Goal: Task Accomplishment & Management: Complete application form

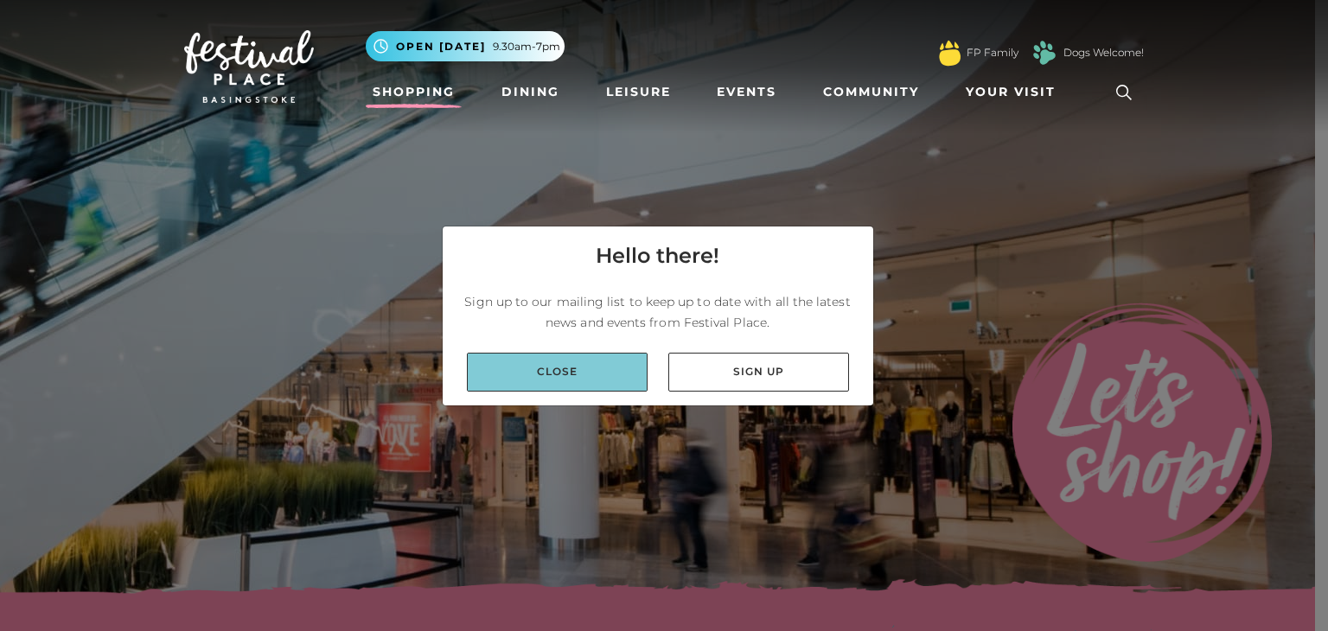
click at [598, 385] on link "Close" at bounding box center [557, 372] width 181 height 39
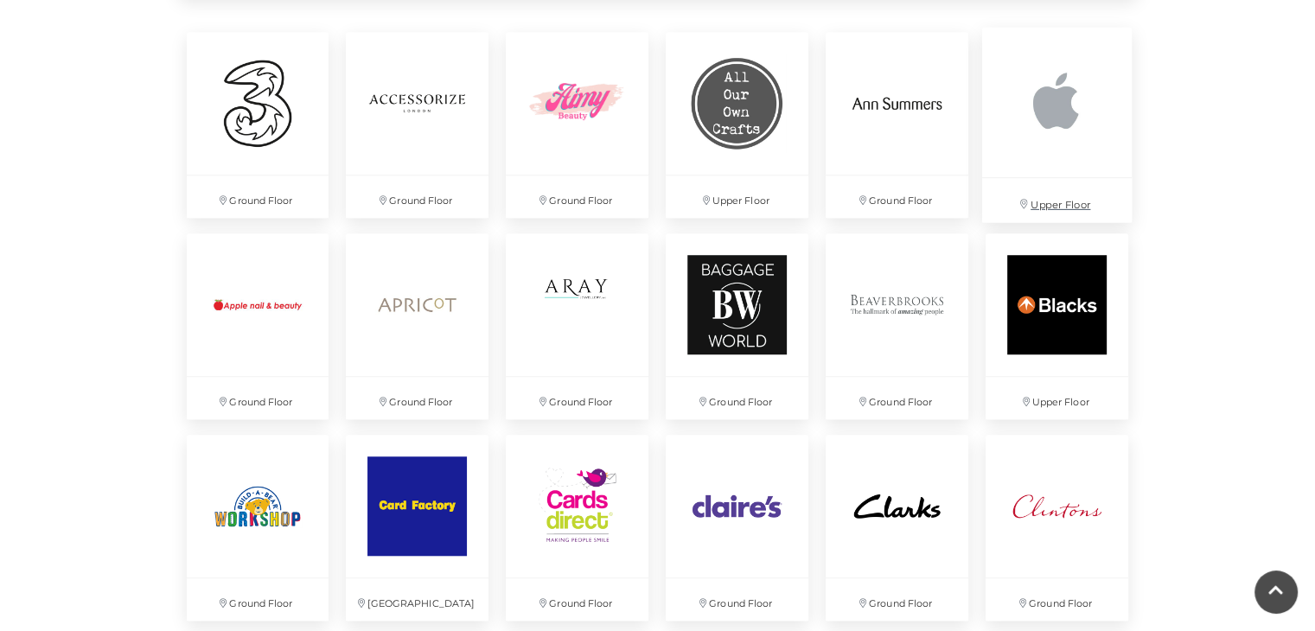
scroll to position [1278, 0]
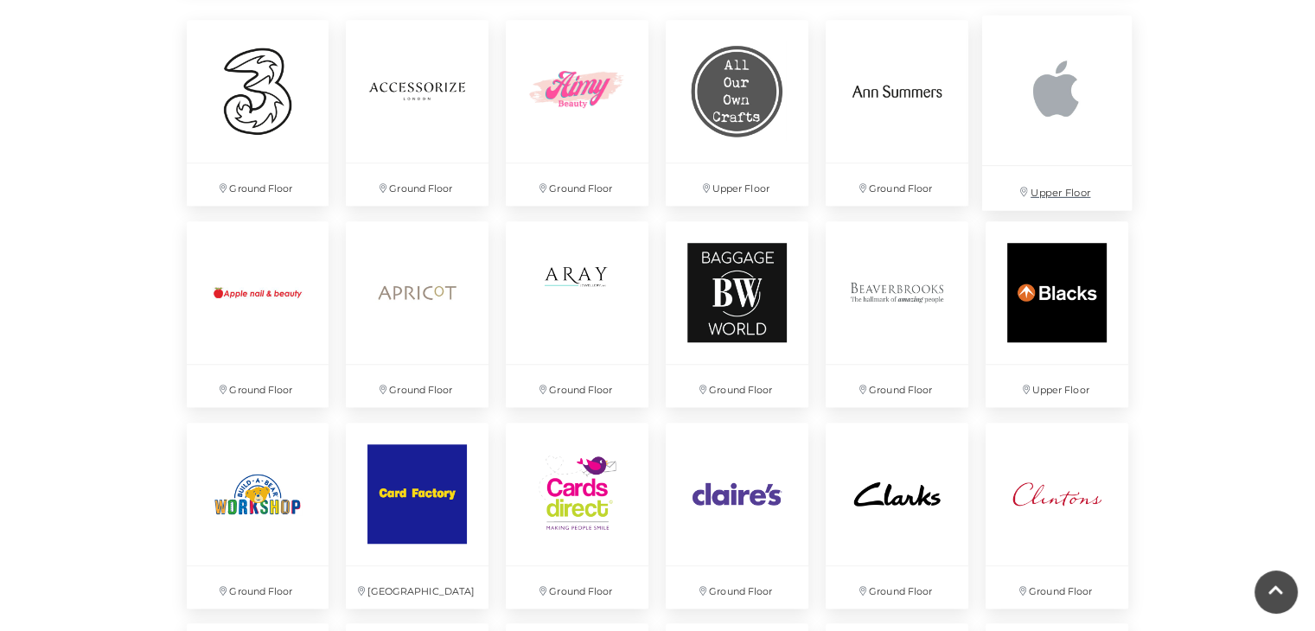
click at [1057, 122] on img at bounding box center [1057, 91] width 150 height 150
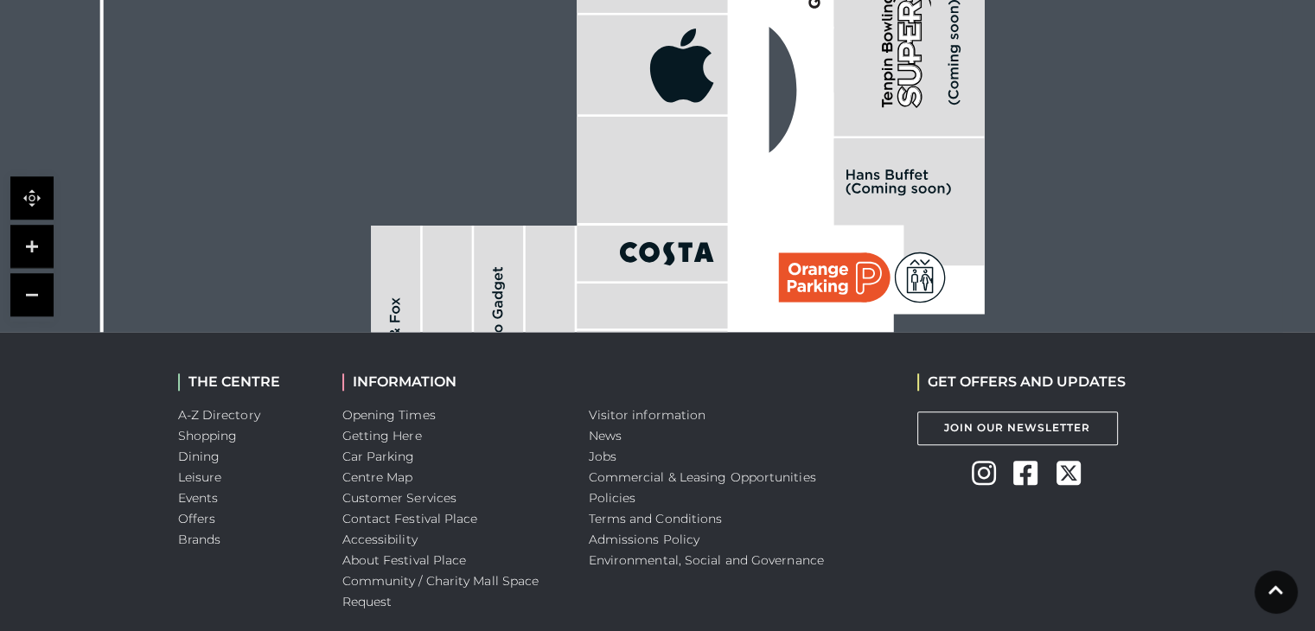
scroll to position [1451, 0]
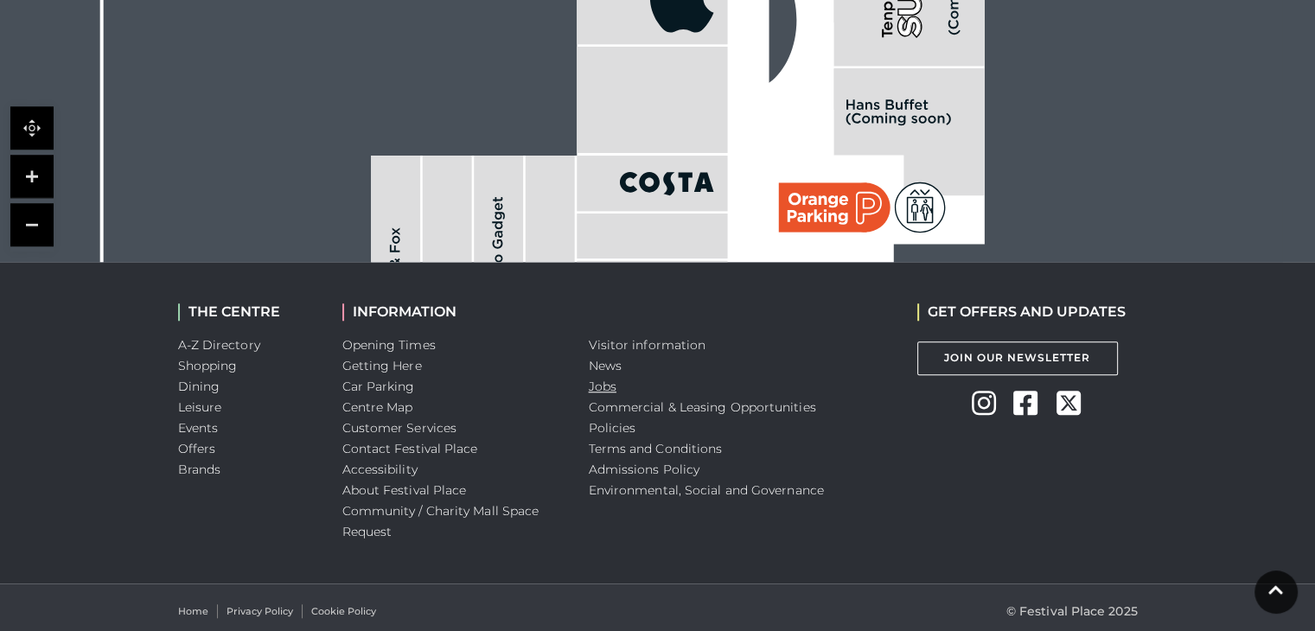
click at [605, 379] on link "Jobs" at bounding box center [603, 387] width 28 height 16
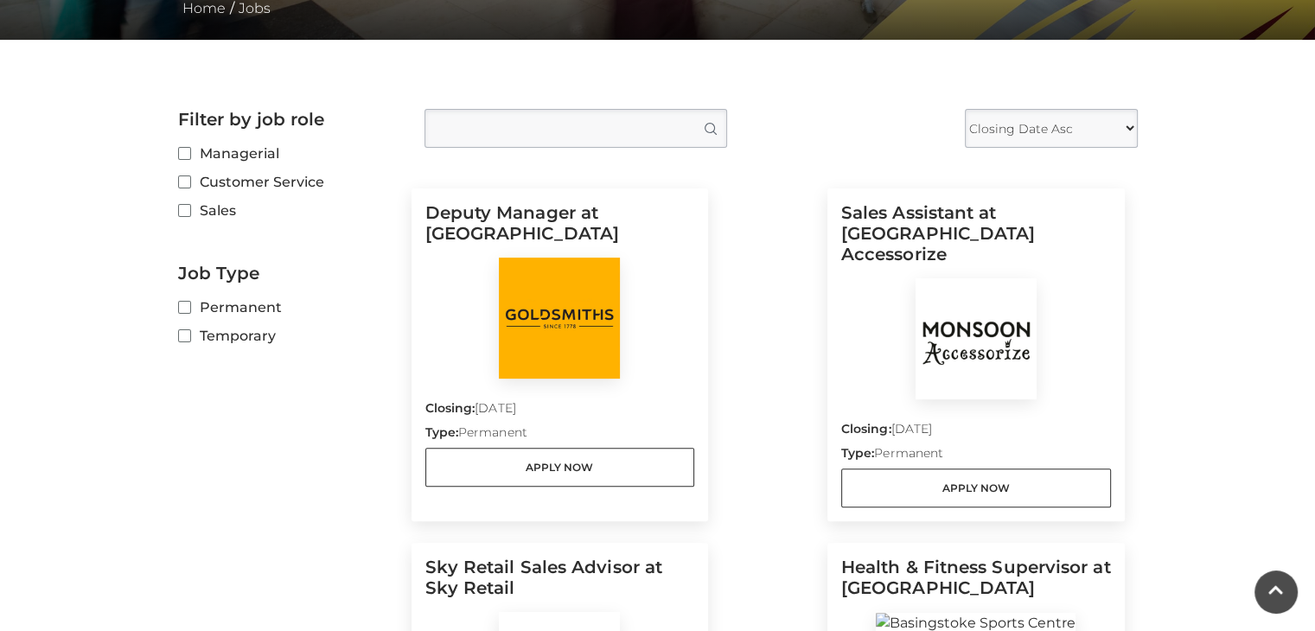
scroll to position [393, 0]
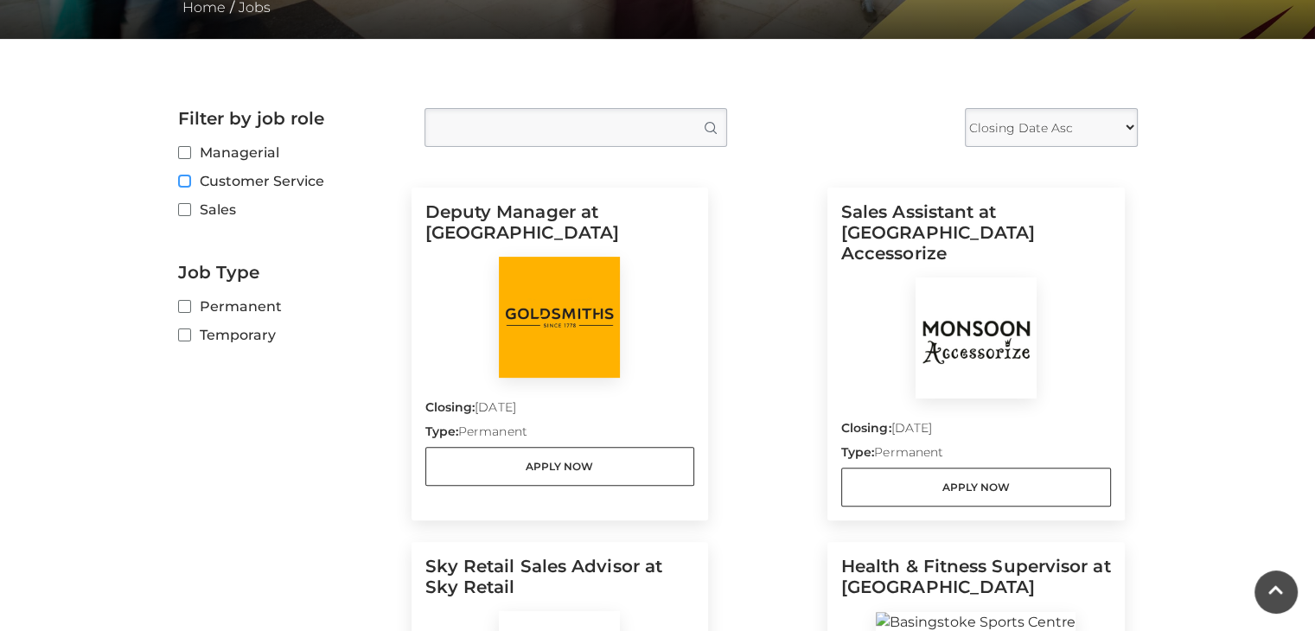
click at [188, 186] on input "Customer Service" at bounding box center [183, 181] width 11 height 11
checkbox input "true"
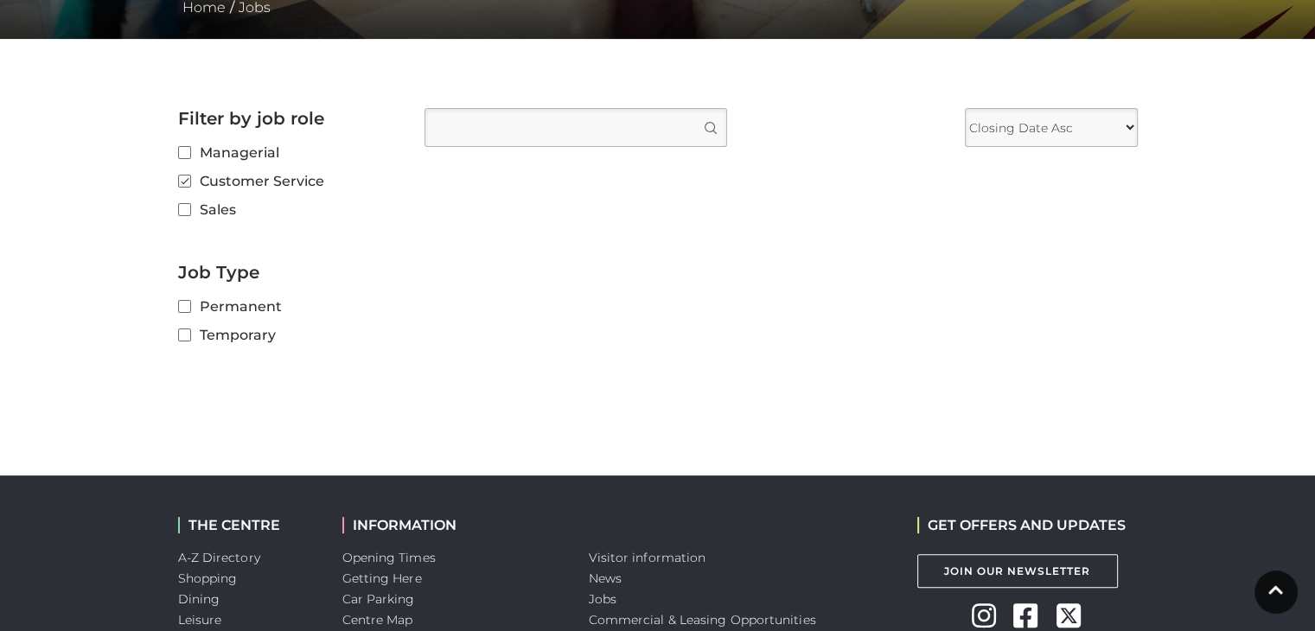
click at [188, 216] on label "Sales" at bounding box center [288, 210] width 221 height 22
click at [188, 216] on input "Sales" at bounding box center [183, 210] width 11 height 11
checkbox input "true"
checkbox input "false"
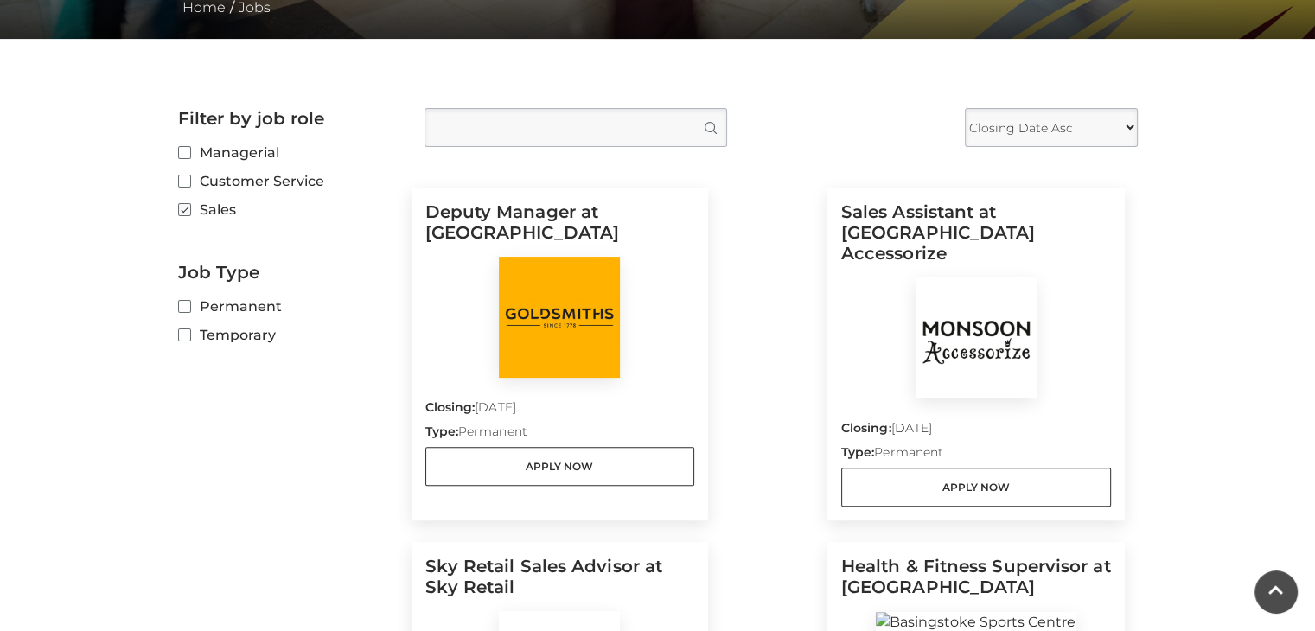
click at [188, 216] on label "Sales" at bounding box center [288, 210] width 221 height 22
click at [188, 216] on input "Sales" at bounding box center [183, 210] width 11 height 11
checkbox input "false"
click at [178, 174] on label "Customer Service" at bounding box center [288, 181] width 221 height 22
click at [178, 176] on input "Customer Service" at bounding box center [183, 181] width 11 height 11
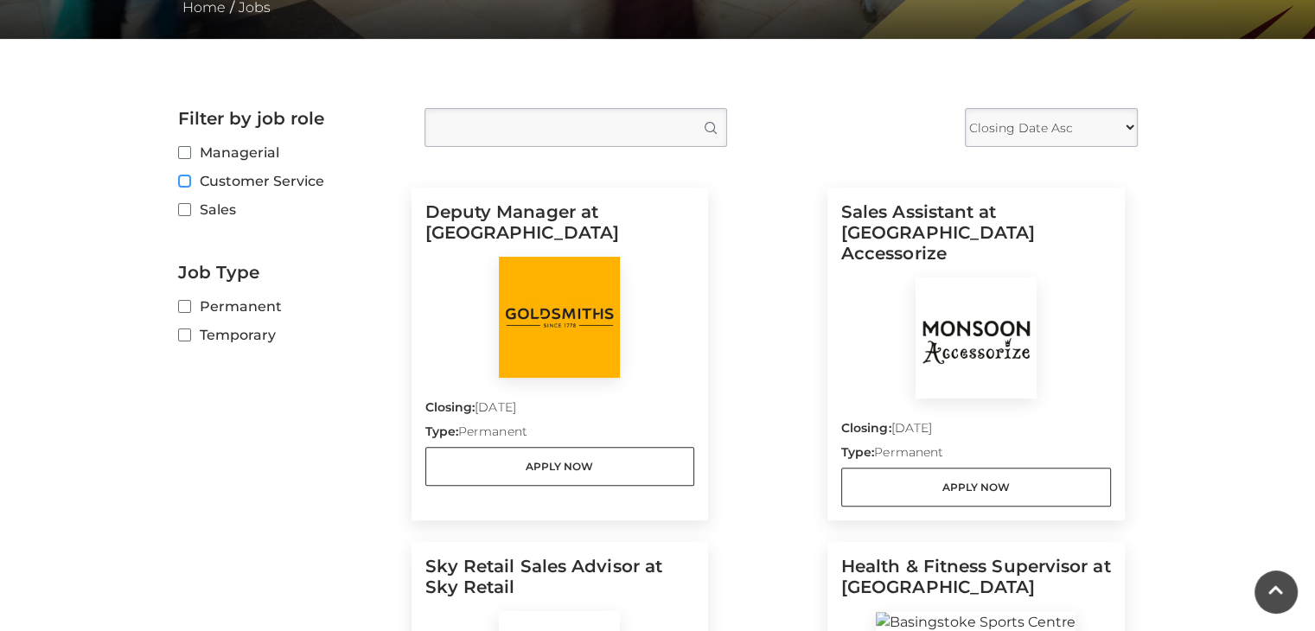
checkbox input "true"
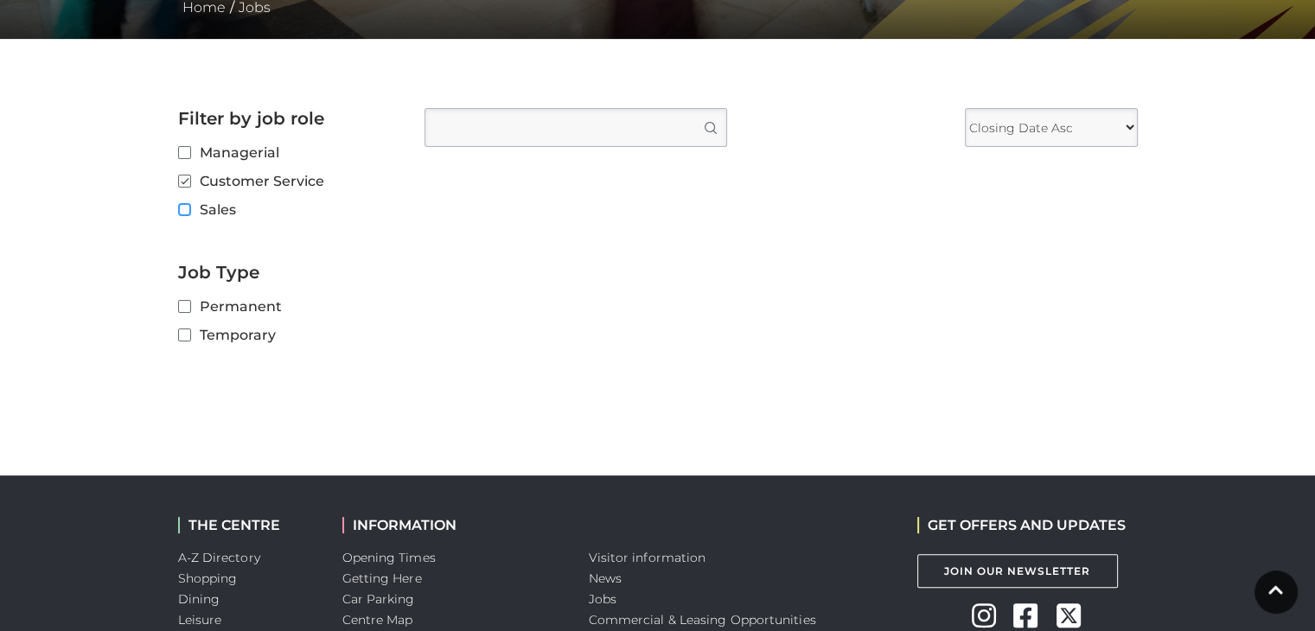
click at [181, 213] on input "Sales" at bounding box center [183, 210] width 11 height 11
checkbox input "true"
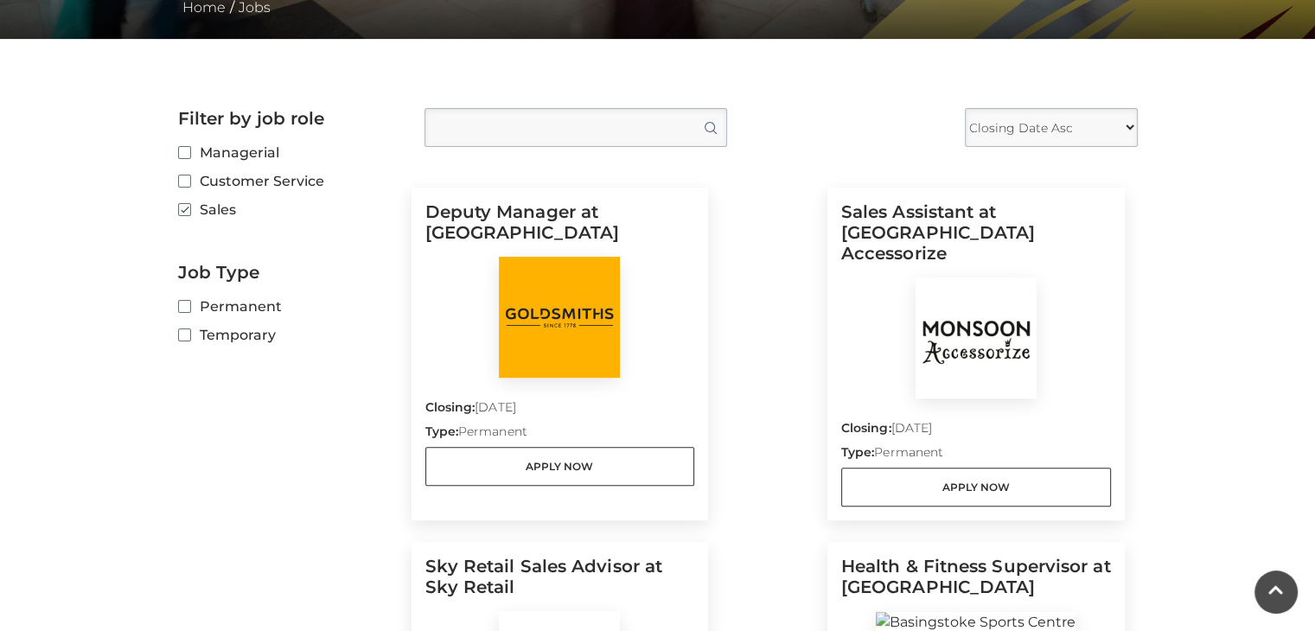
click at [189, 189] on label "Customer Service" at bounding box center [288, 181] width 221 height 22
click at [189, 188] on input "Customer Service" at bounding box center [183, 181] width 11 height 11
checkbox input "true"
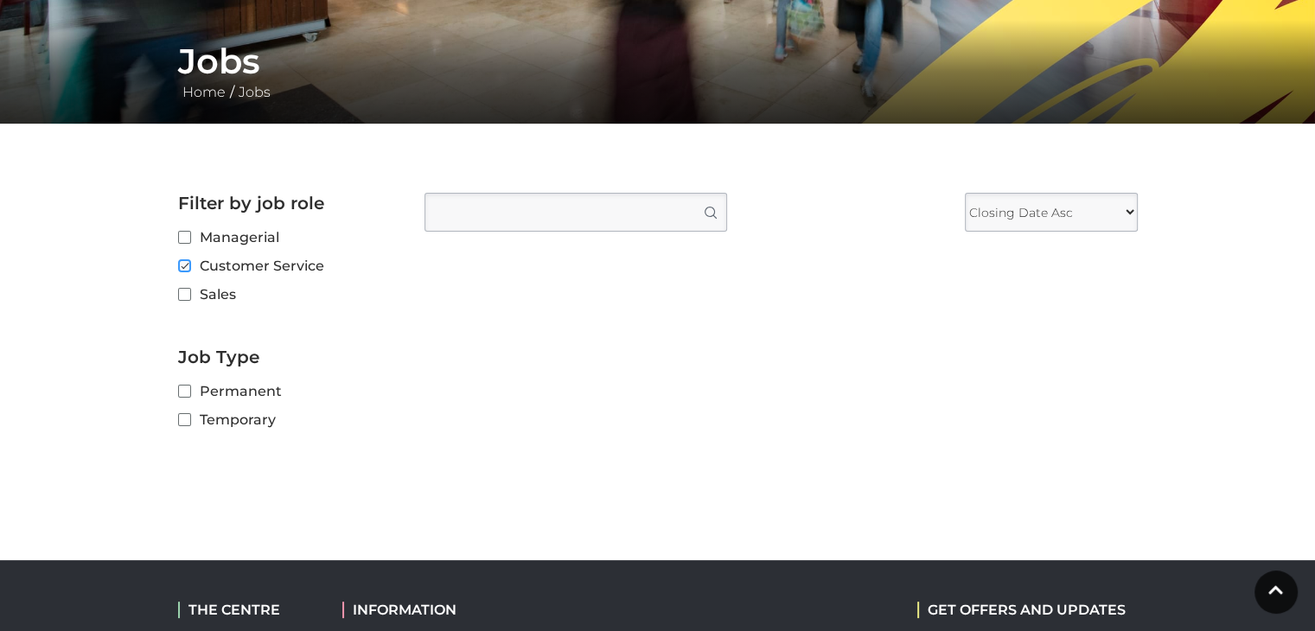
scroll to position [293, 0]
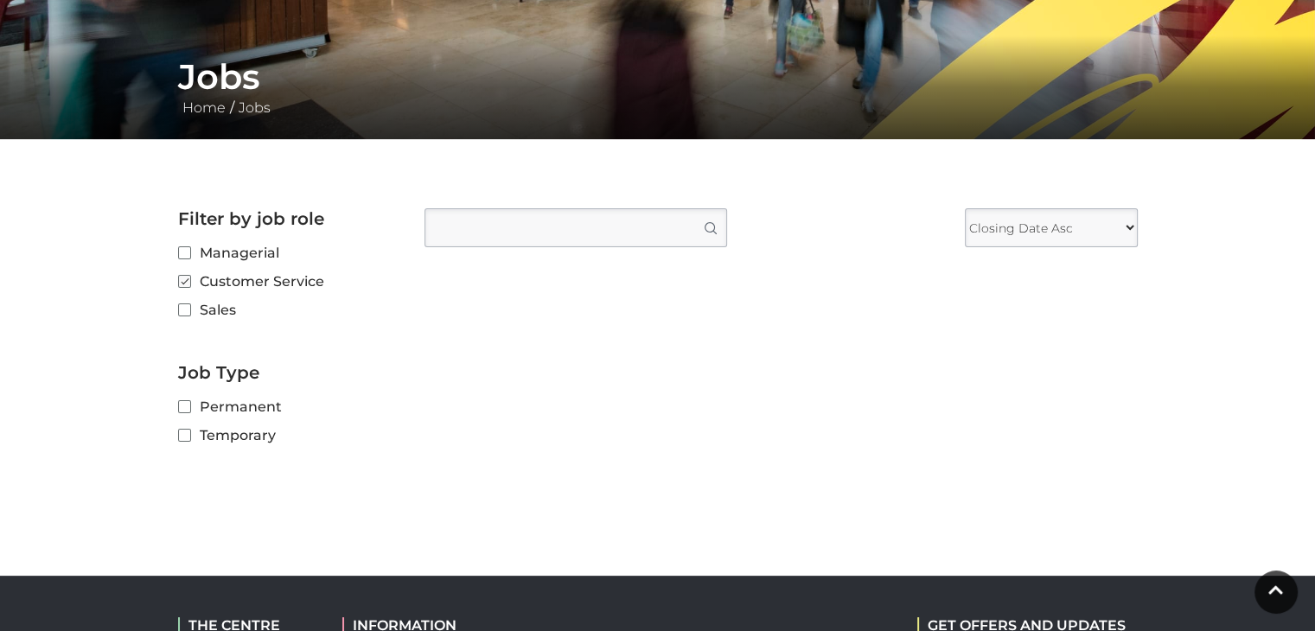
click at [187, 311] on input "Sales" at bounding box center [183, 310] width 11 height 11
checkbox input "true"
checkbox input "false"
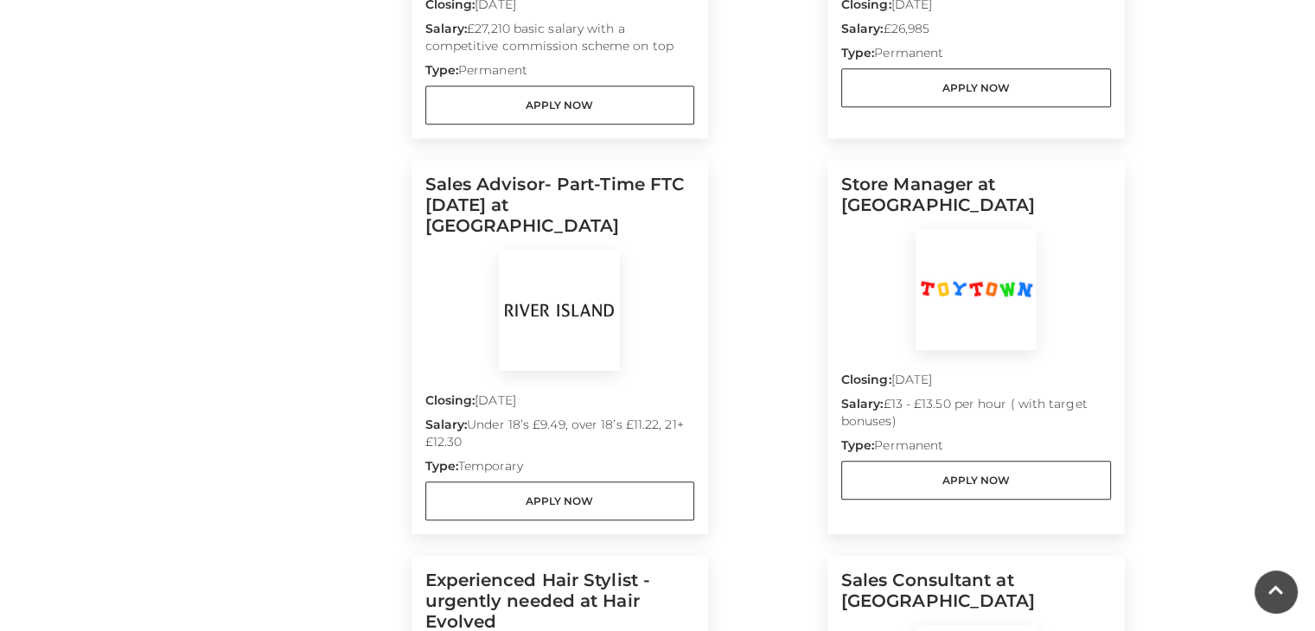
scroll to position [1152, 0]
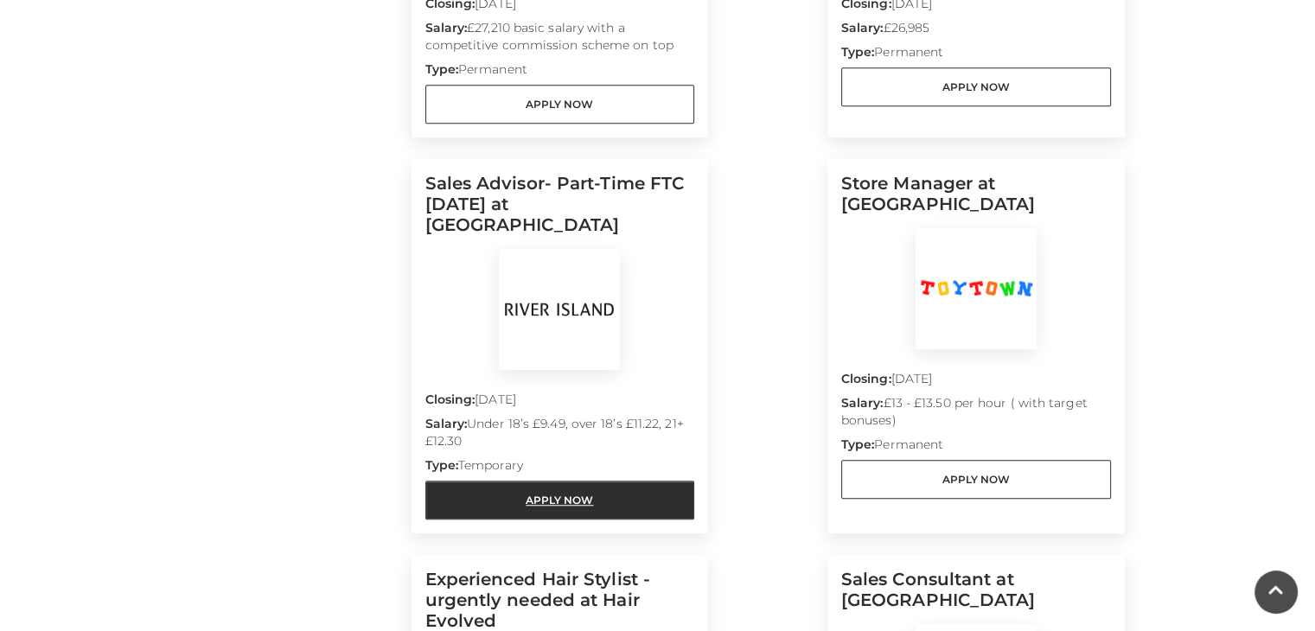
click at [532, 481] on link "Apply Now" at bounding box center [560, 500] width 270 height 39
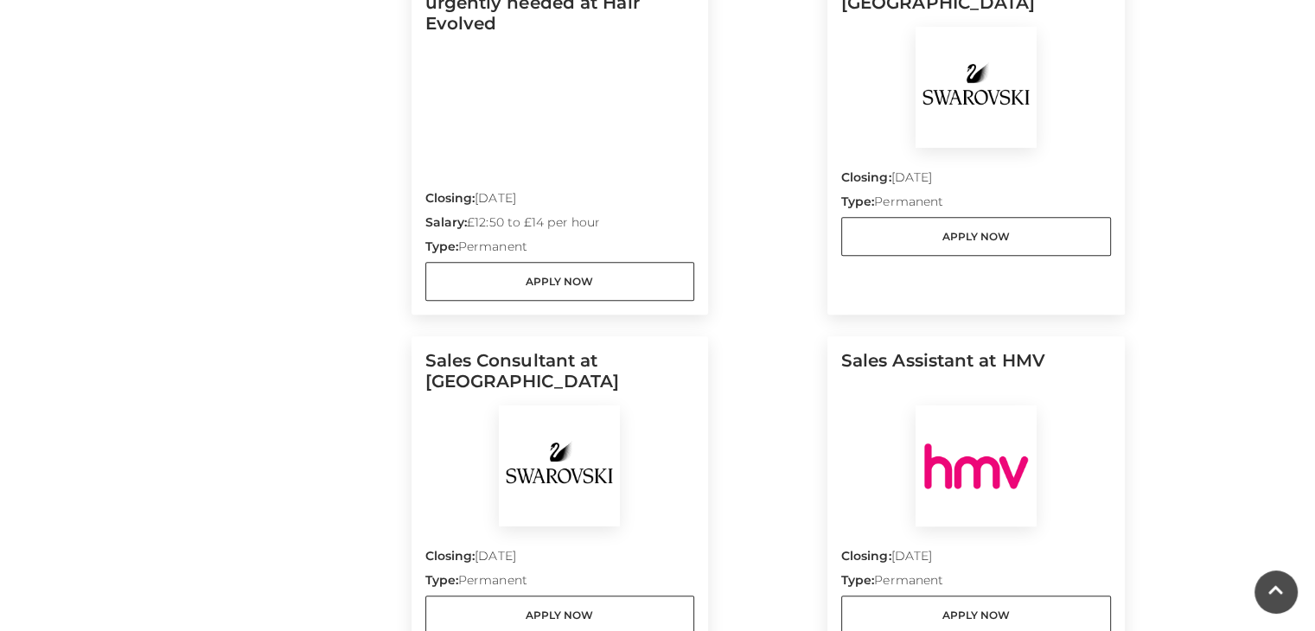
scroll to position [1740, 0]
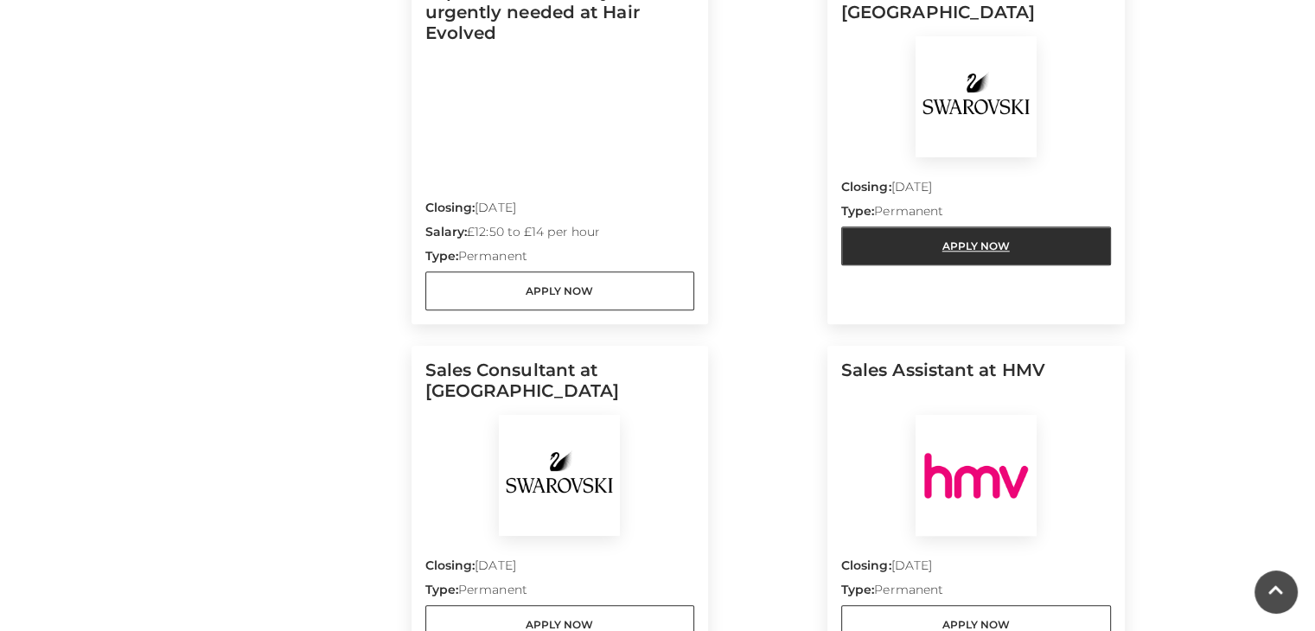
click at [924, 227] on link "Apply Now" at bounding box center [976, 246] width 270 height 39
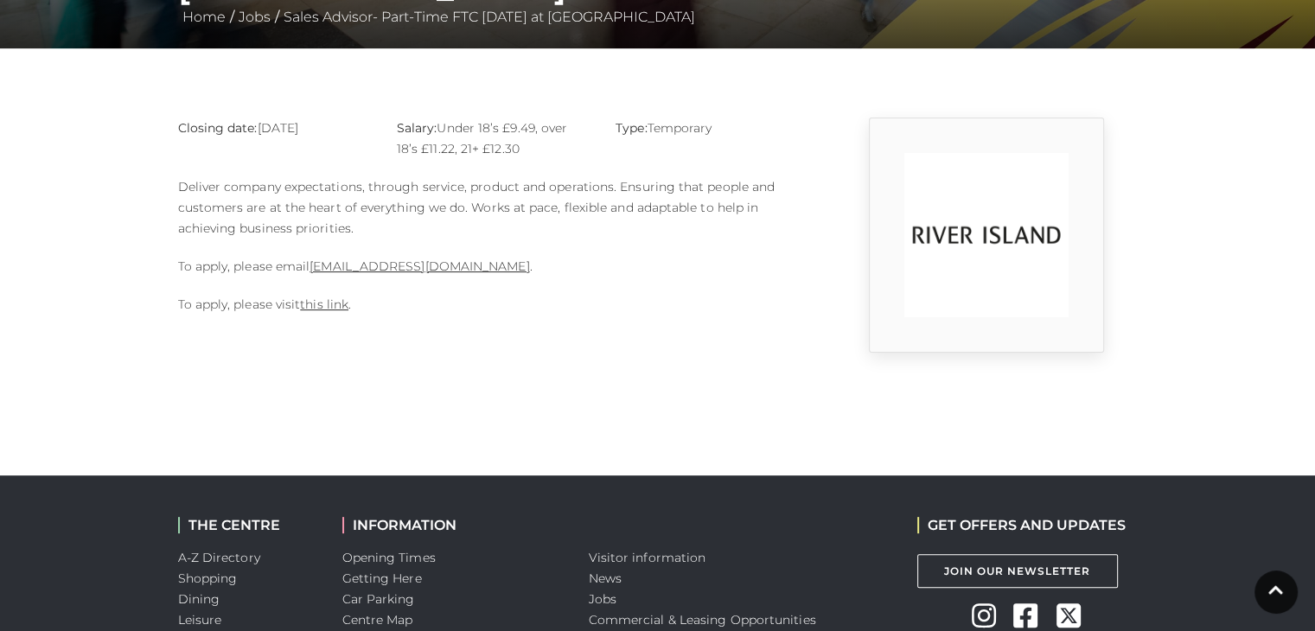
scroll to position [418, 0]
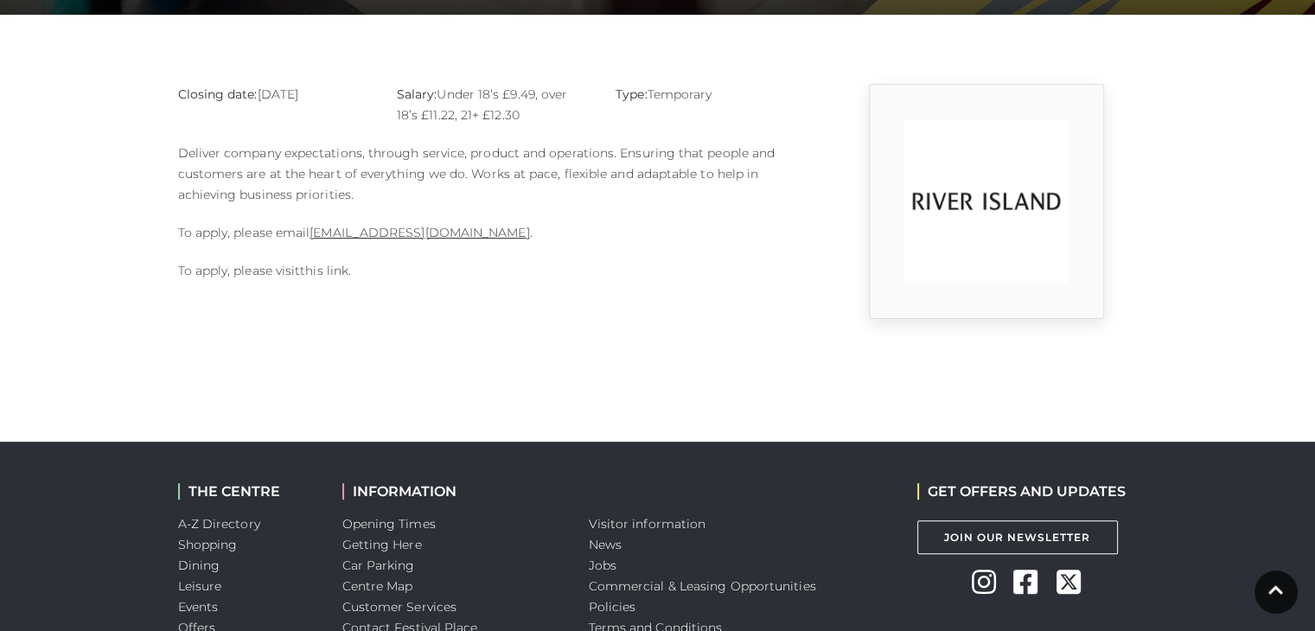
click at [317, 271] on link "this link" at bounding box center [324, 271] width 48 height 16
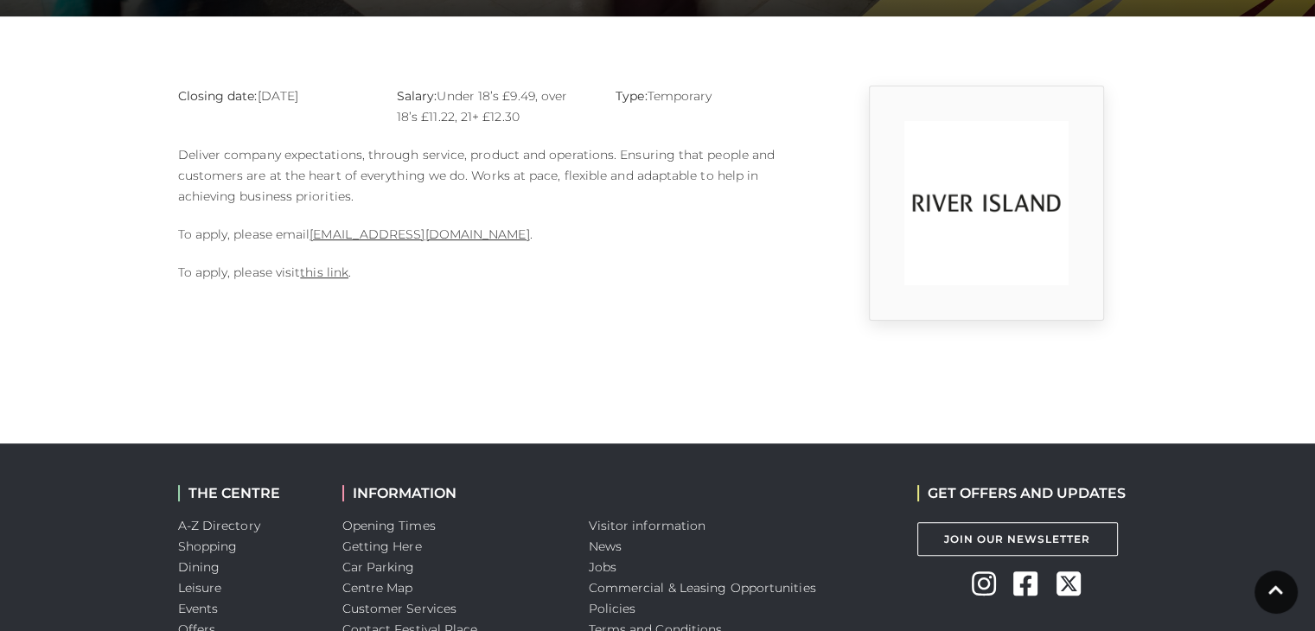
scroll to position [419, 0]
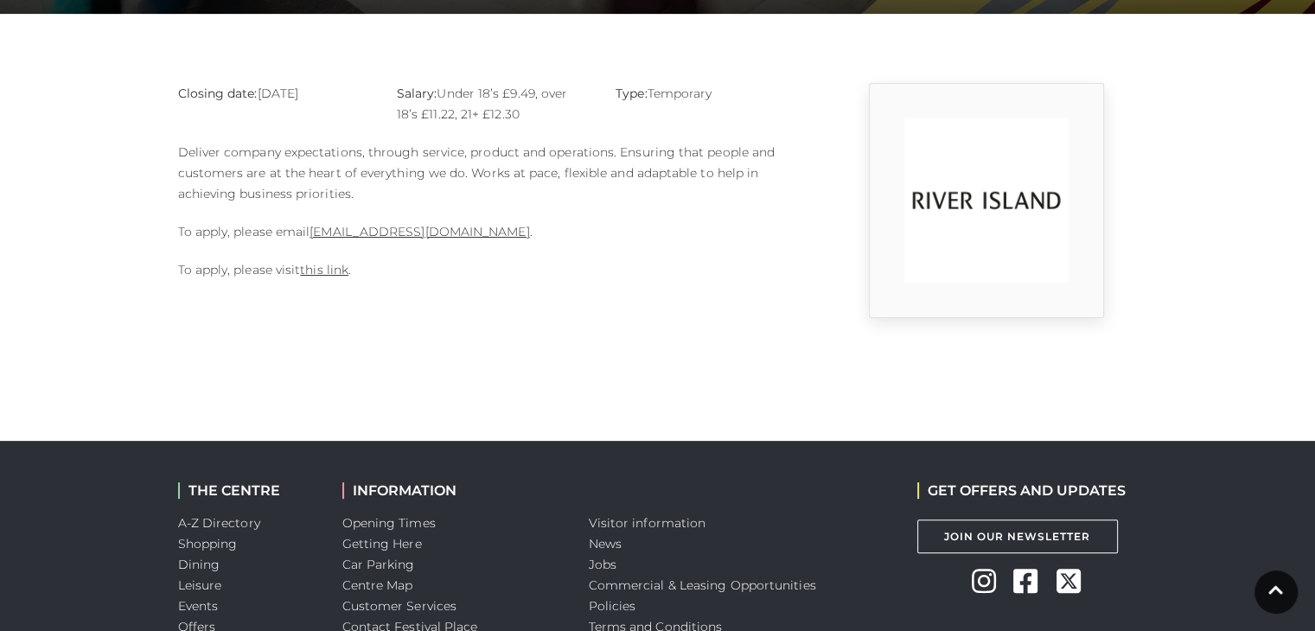
click at [378, 176] on p "Deliver company expectations, through service, product and operations. Ensuring…" at bounding box center [493, 173] width 631 height 62
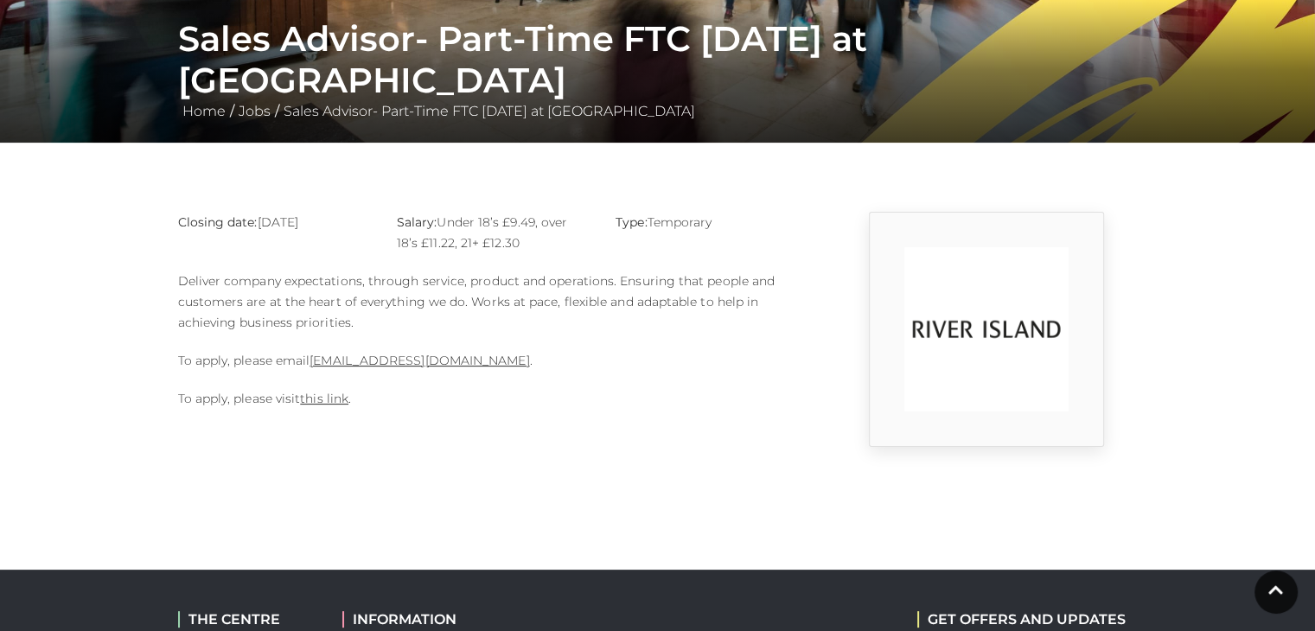
scroll to position [287, 0]
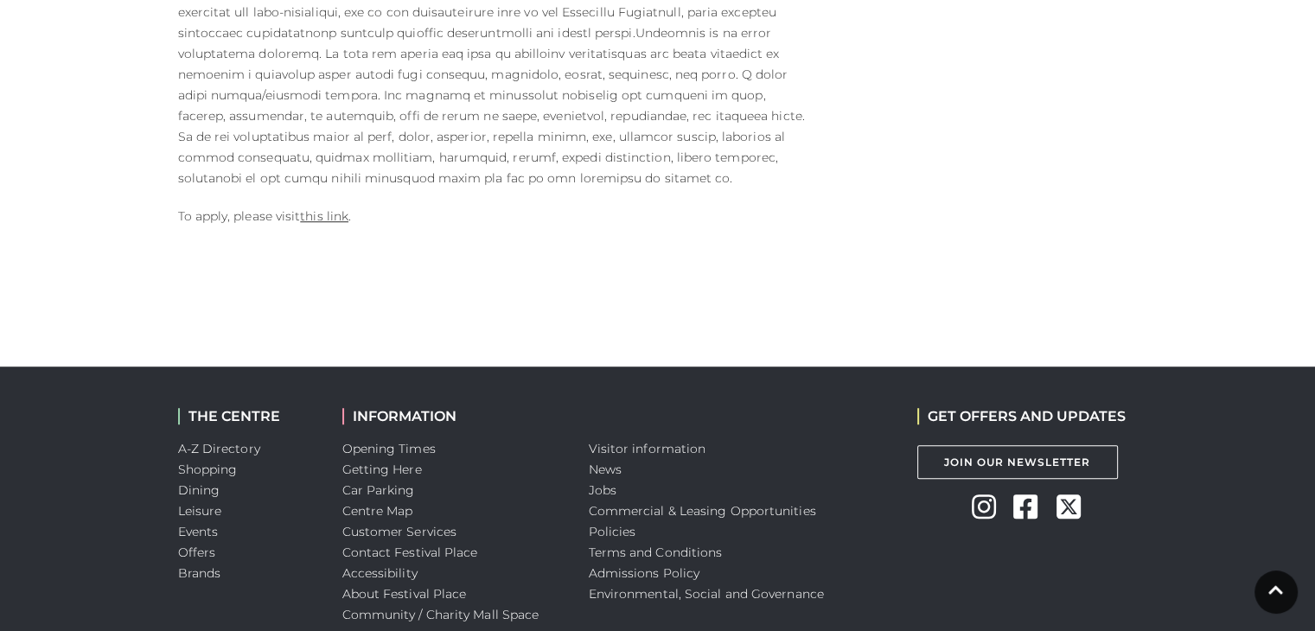
scroll to position [1166, 0]
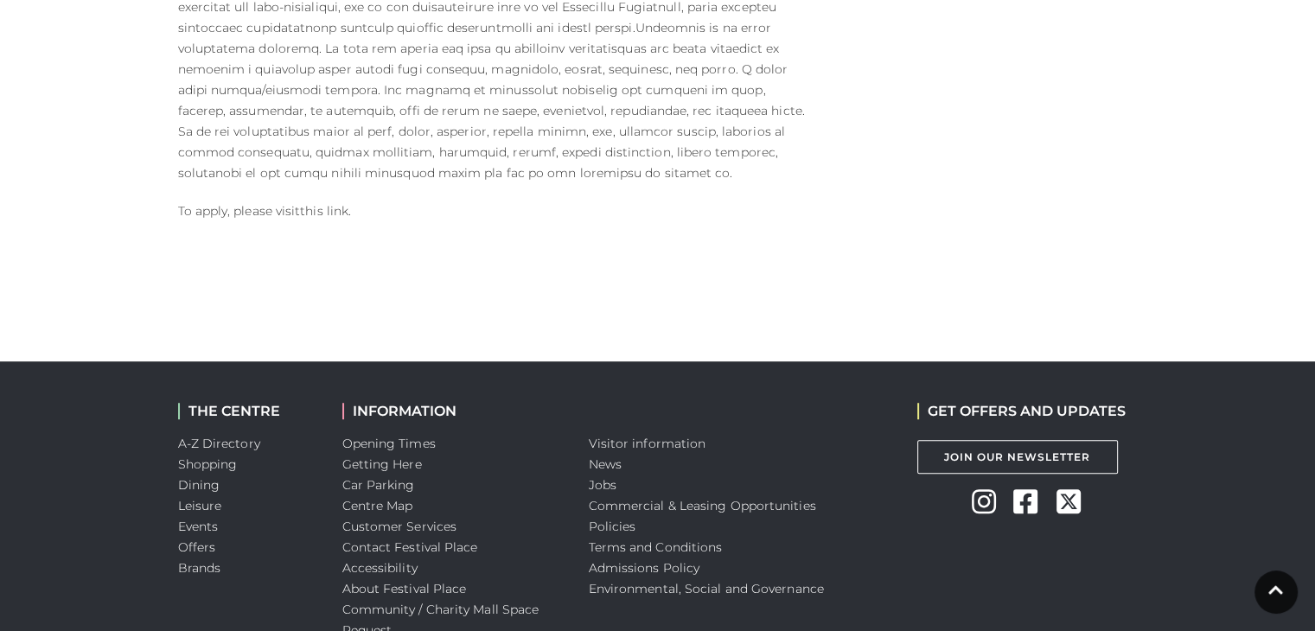
click at [329, 203] on link "this link" at bounding box center [324, 211] width 48 height 16
